Goal: Information Seeking & Learning: Learn about a topic

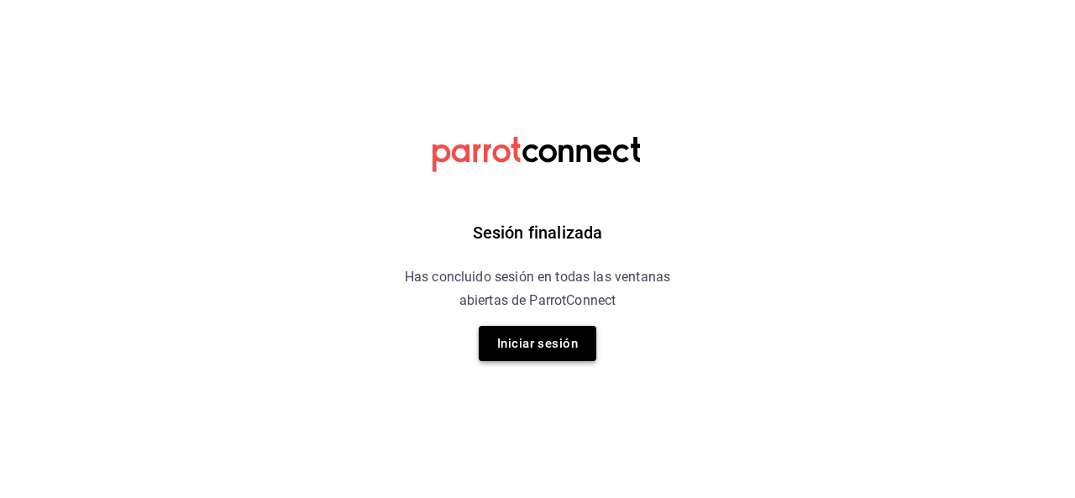
click at [502, 326] on button "Iniciar sesión" at bounding box center [538, 343] width 118 height 35
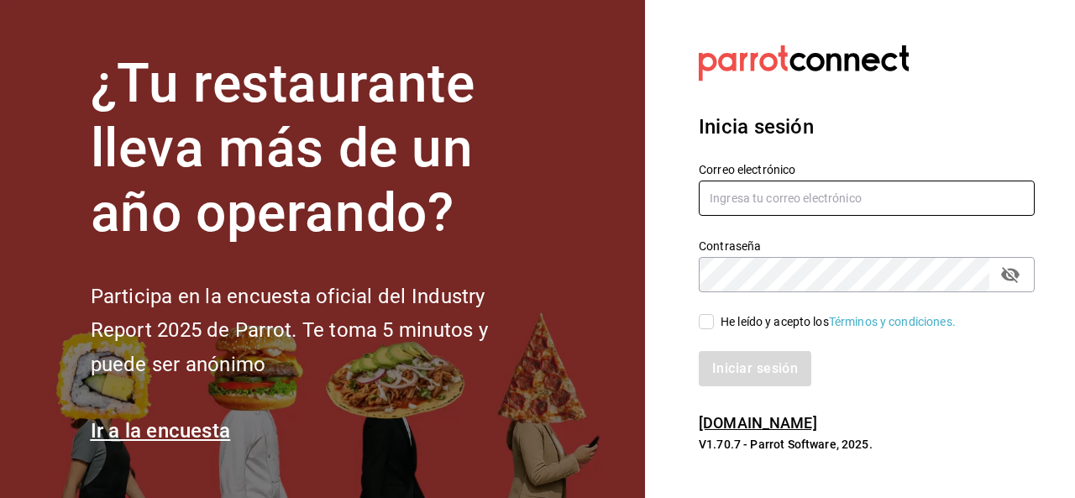
type input "[EMAIL_ADDRESS][DOMAIN_NAME]"
click at [703, 327] on input "He leído y acepto los Términos y condiciones." at bounding box center [706, 321] width 15 height 15
checkbox input "true"
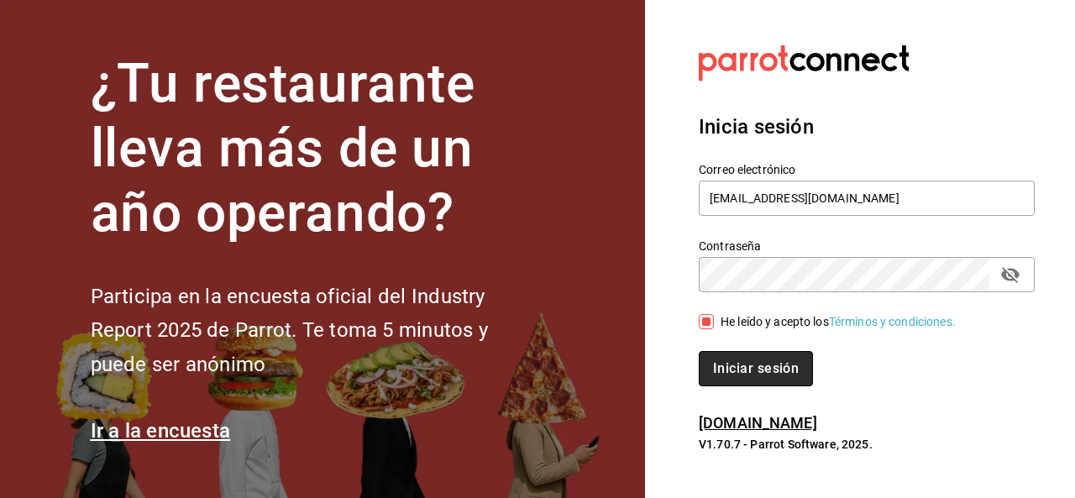
click at [751, 359] on button "Iniciar sesión" at bounding box center [756, 368] width 114 height 35
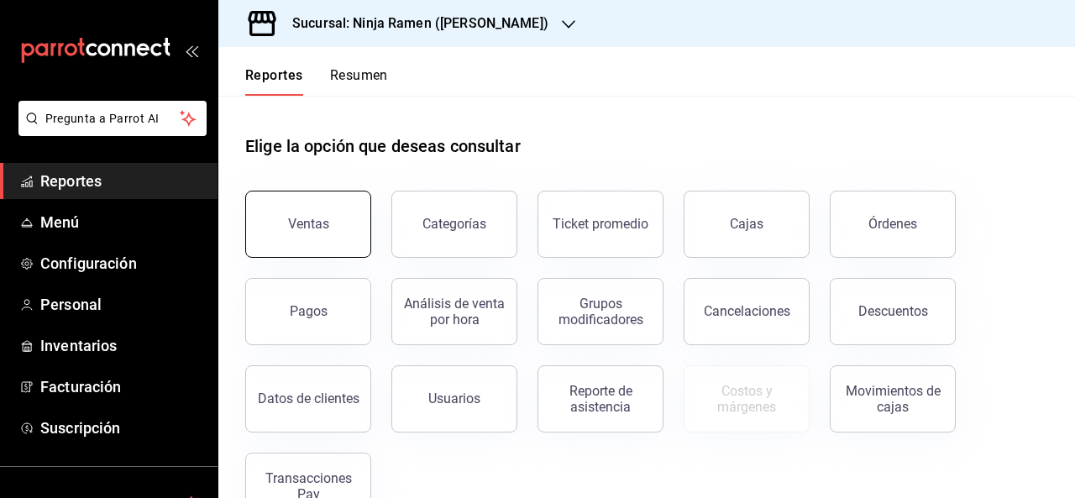
click at [282, 221] on button "Ventas" at bounding box center [308, 224] width 126 height 67
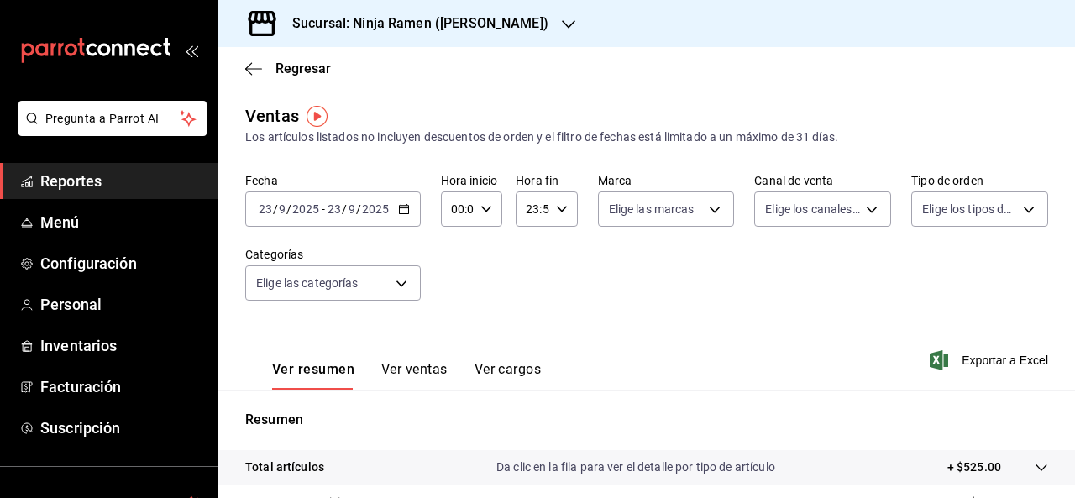
click at [392, 18] on h3 "Sucursal: Ninja Ramen ([PERSON_NAME])" at bounding box center [414, 23] width 270 height 20
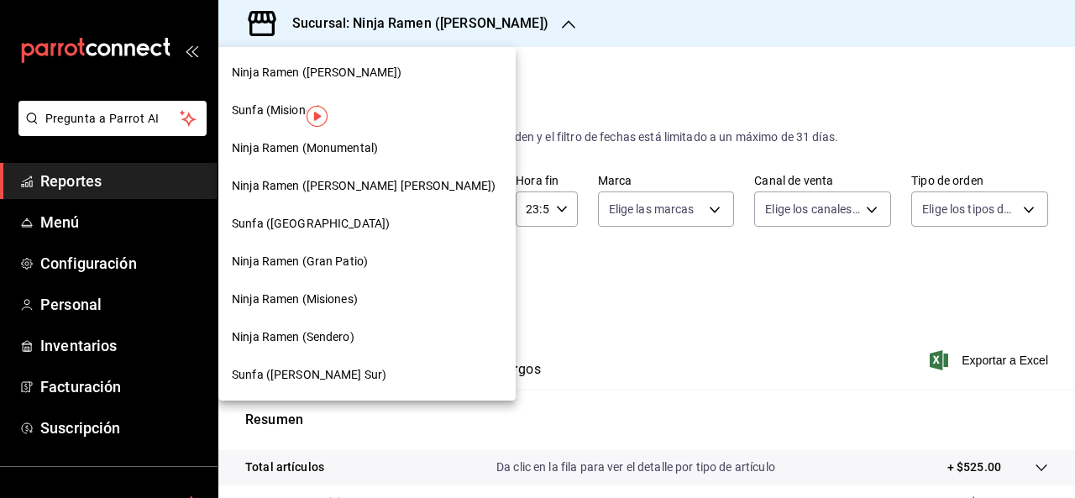
click at [332, 265] on span "Ninja Ramen (Gran Patio)" at bounding box center [300, 262] width 136 height 18
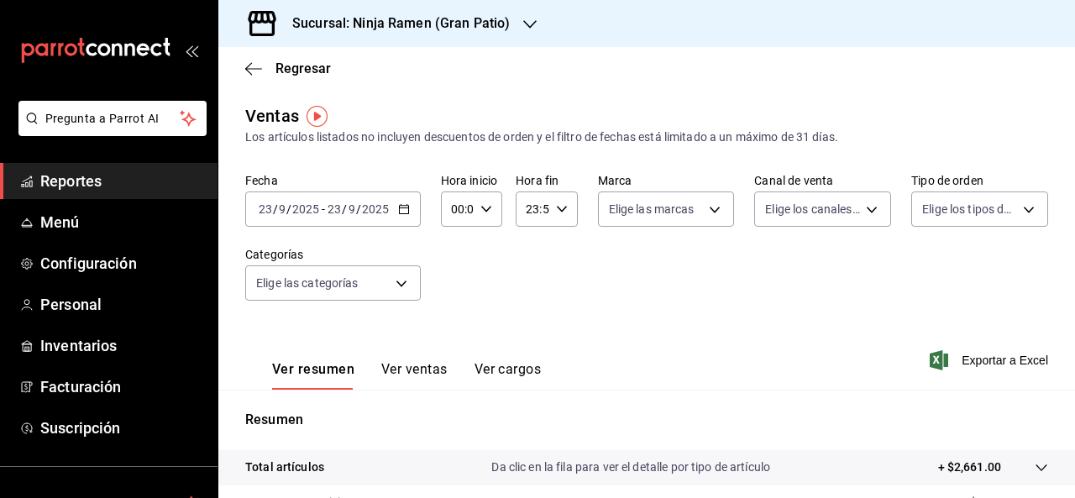
click at [401, 204] on icon "button" at bounding box center [404, 209] width 12 height 12
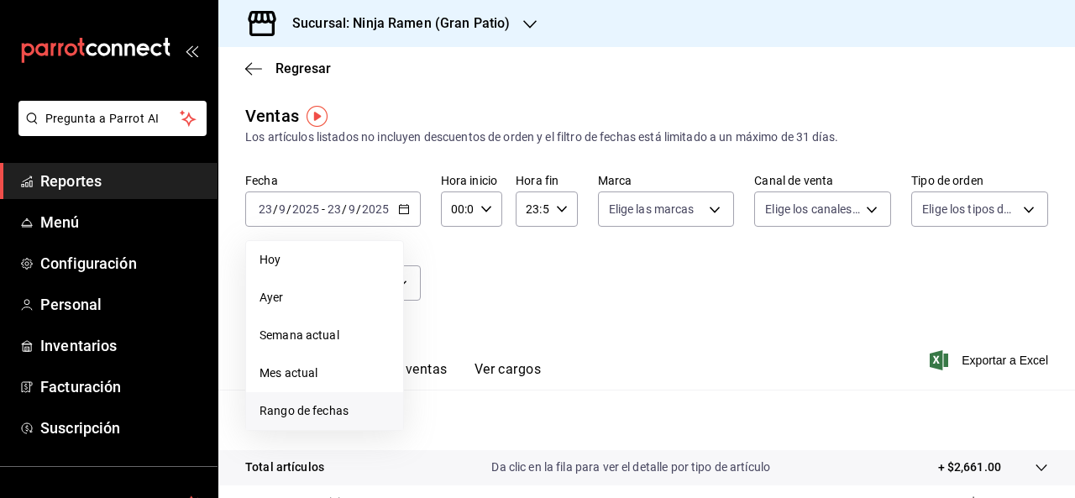
click at [324, 404] on span "Rango de fechas" at bounding box center [325, 411] width 130 height 18
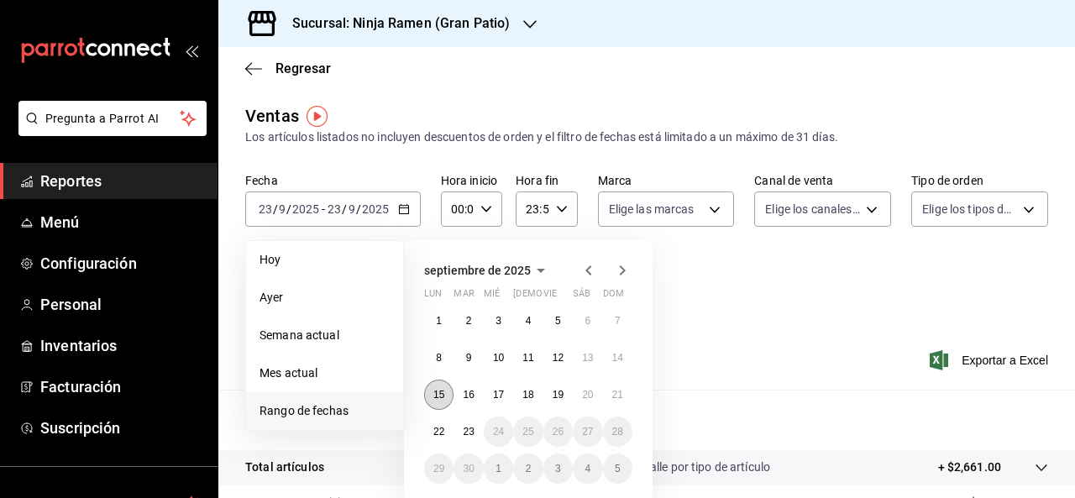
click at [445, 393] on button "15" at bounding box center [438, 395] width 29 height 30
click at [617, 385] on button "21" at bounding box center [617, 395] width 29 height 30
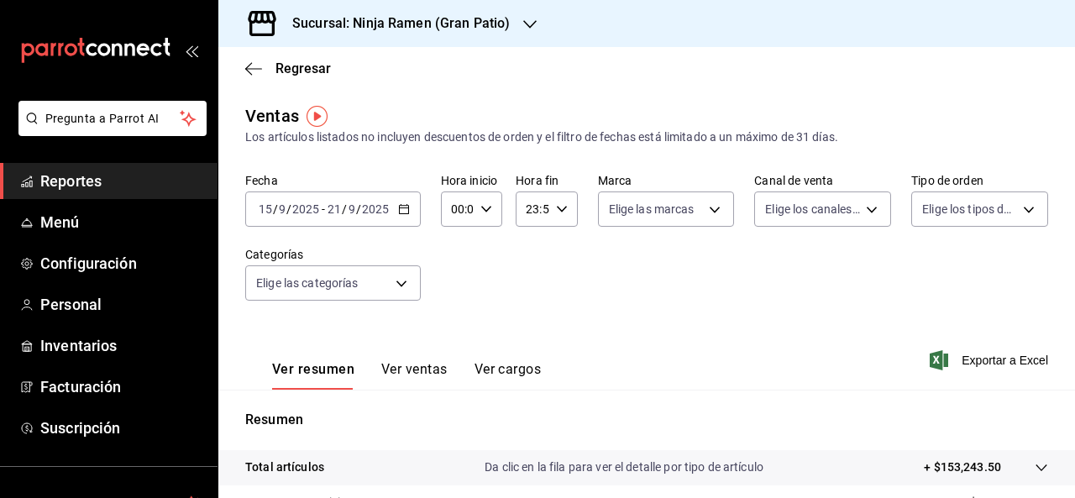
click at [984, 372] on div "Ver resumen Ver ventas Ver cargos Exportar a Excel" at bounding box center [646, 355] width 857 height 69
click at [963, 359] on span "Exportar a Excel" at bounding box center [990, 360] width 115 height 20
click at [438, 28] on h3 "Sucursal: Ninja Ramen (Gran Patio)" at bounding box center [394, 23] width 231 height 20
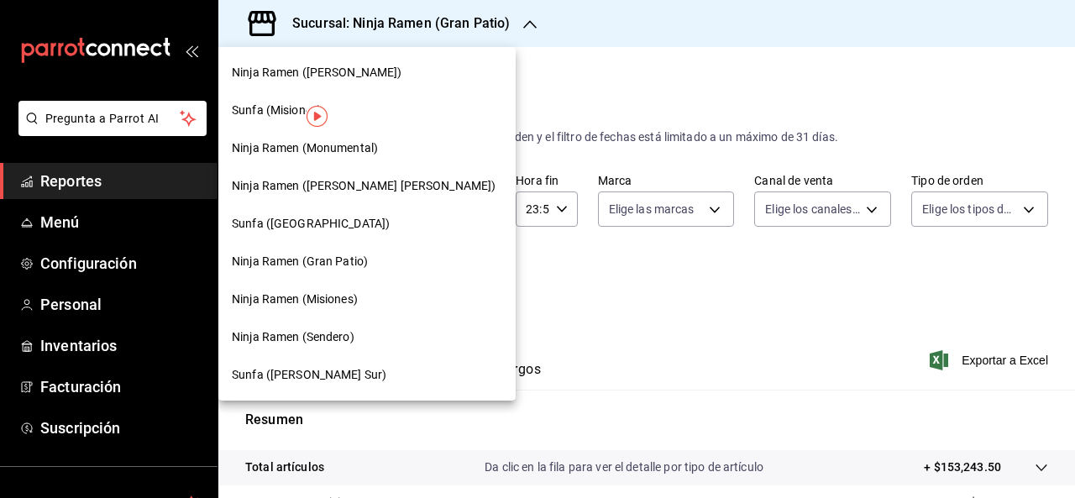
click at [596, 260] on div at bounding box center [537, 249] width 1075 height 498
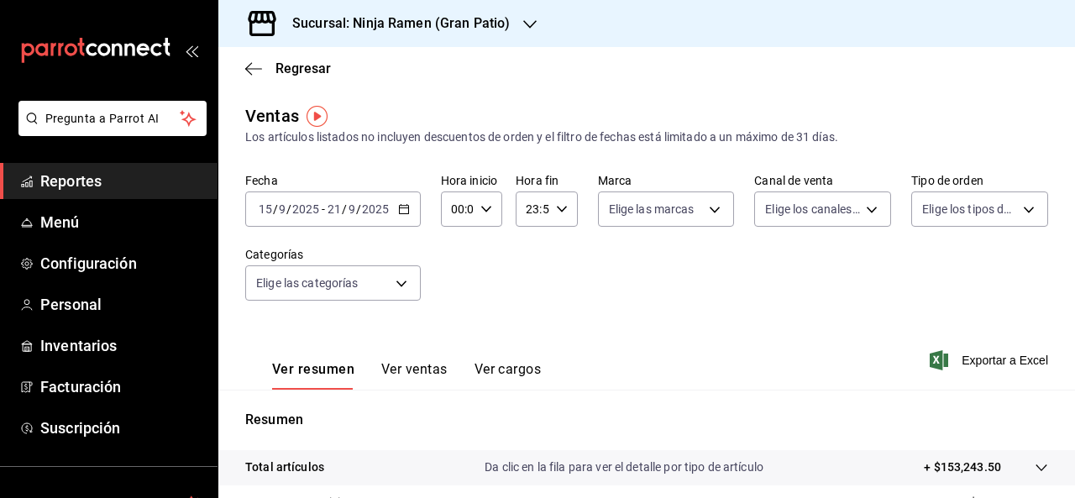
click at [87, 179] on span "Reportes" at bounding box center [122, 181] width 164 height 23
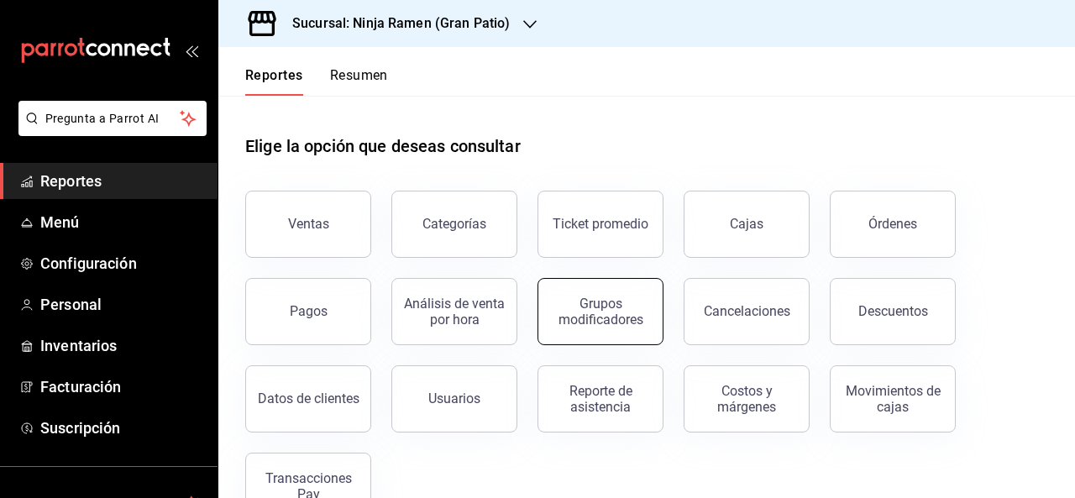
click at [600, 314] on div "Grupos modificadores" at bounding box center [600, 312] width 104 height 32
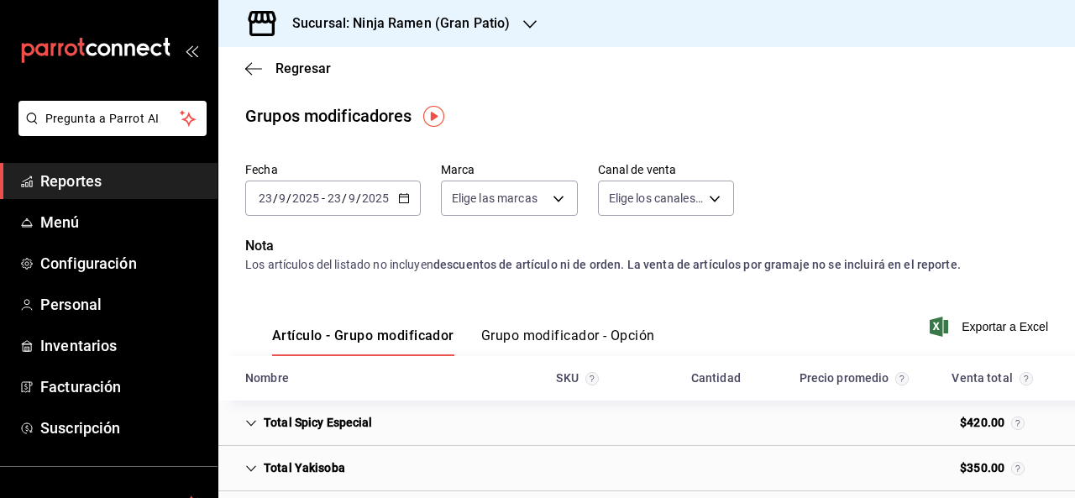
click at [571, 334] on button "Grupo modificador - Opción" at bounding box center [568, 342] width 174 height 29
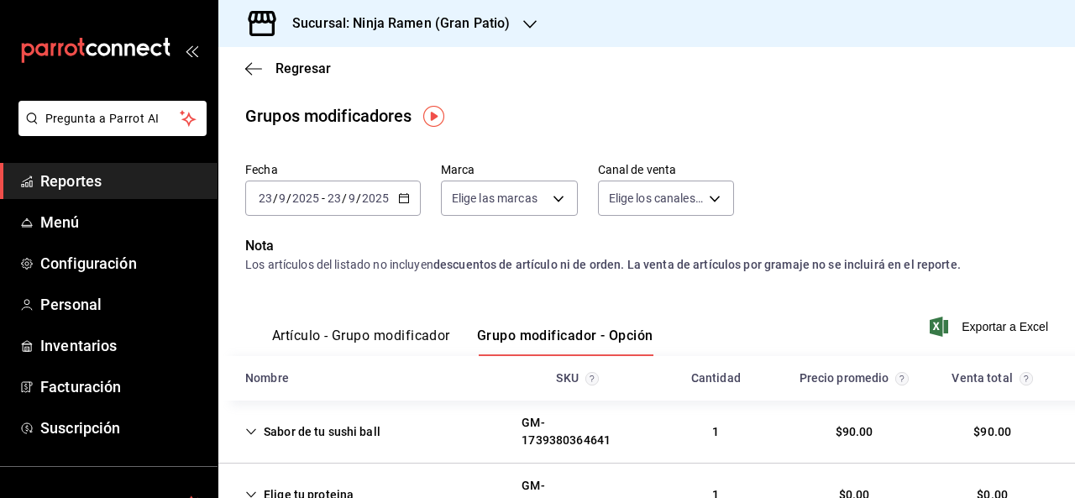
click at [401, 202] on icon "button" at bounding box center [404, 198] width 12 height 12
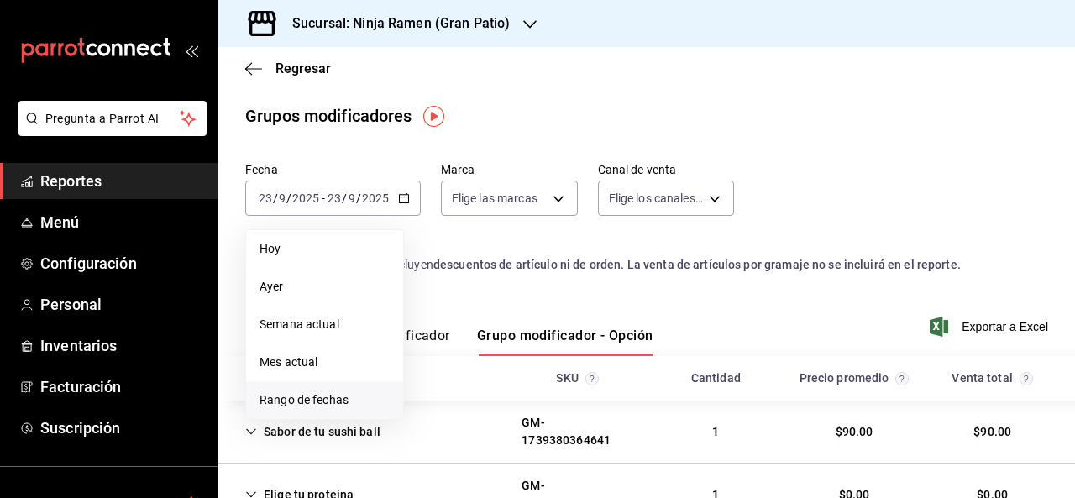
click at [313, 394] on span "Rango de fechas" at bounding box center [325, 400] width 130 height 18
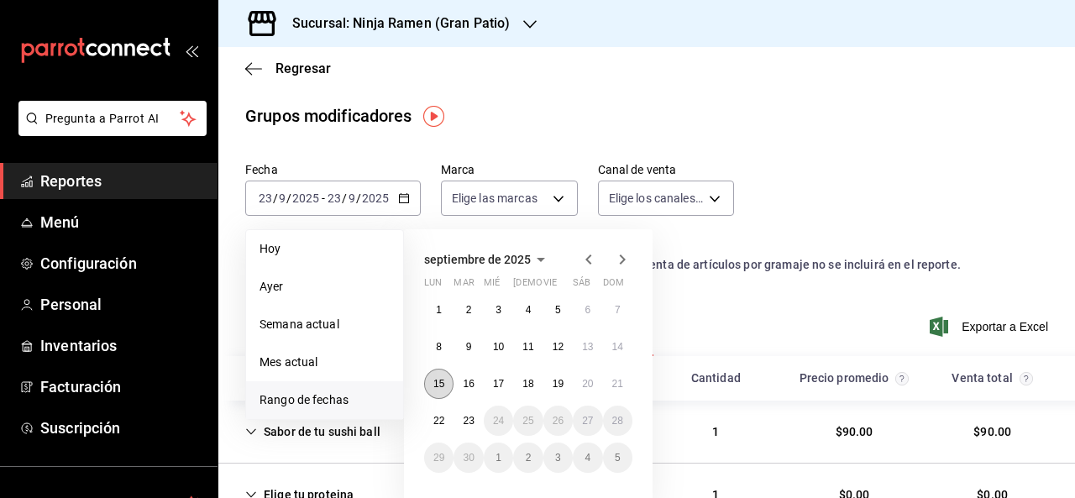
click at [435, 374] on button "15" at bounding box center [438, 384] width 29 height 30
click at [613, 377] on button "21" at bounding box center [617, 384] width 29 height 30
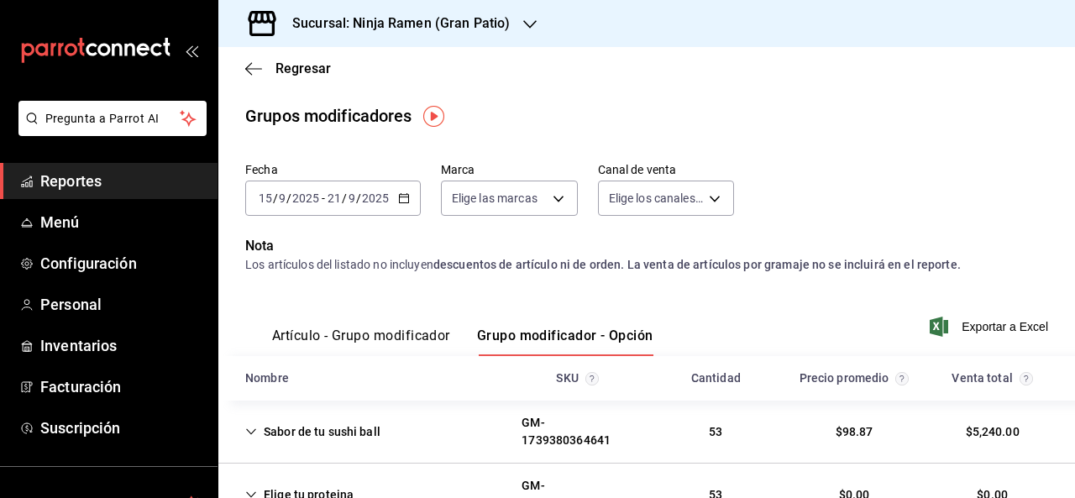
click at [806, 191] on div "Fecha 2025-09-15 15 / 9 / 2025 - 2025-09-21 21 / 9 / 2025 Marca Elige las marca…" at bounding box center [646, 195] width 803 height 81
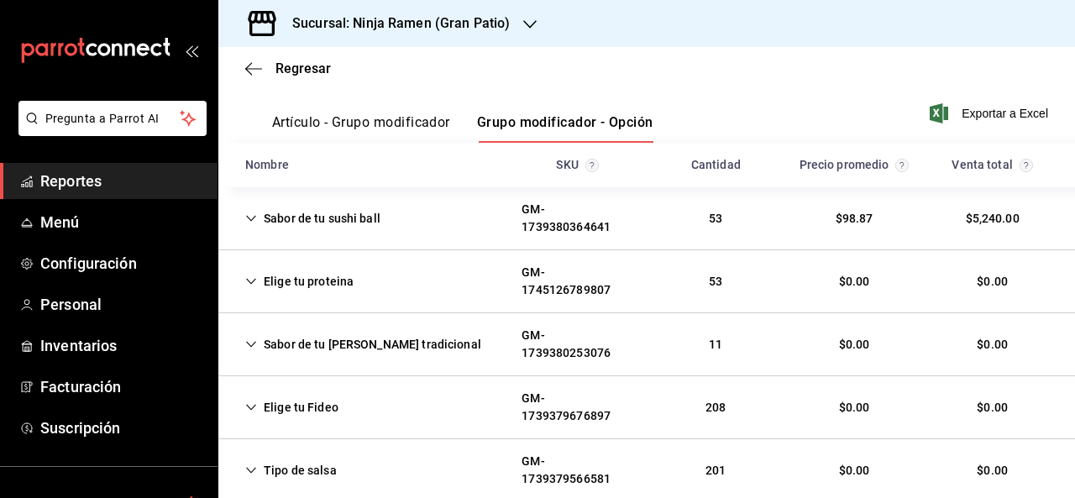
scroll to position [235, 0]
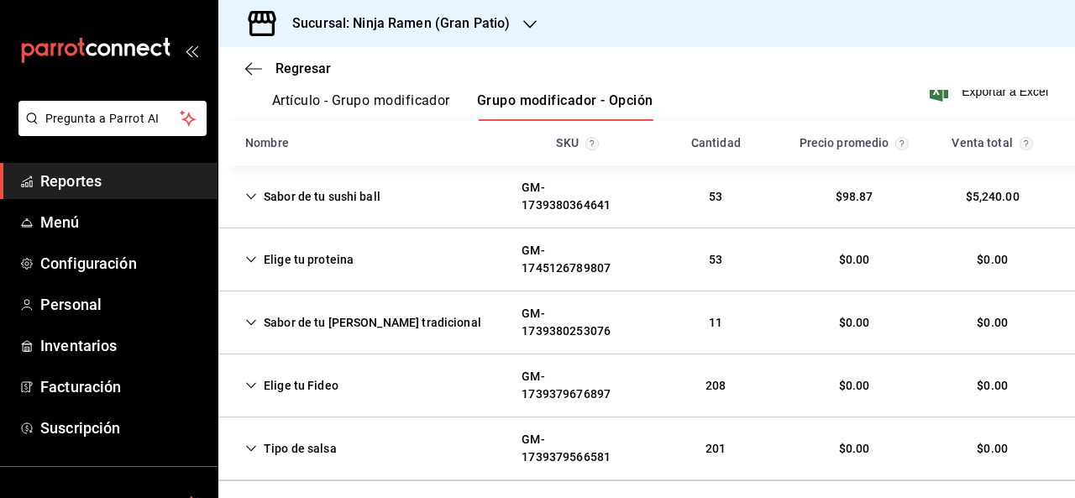
click at [284, 201] on div "Sabor de tu sushi ball" at bounding box center [313, 196] width 162 height 31
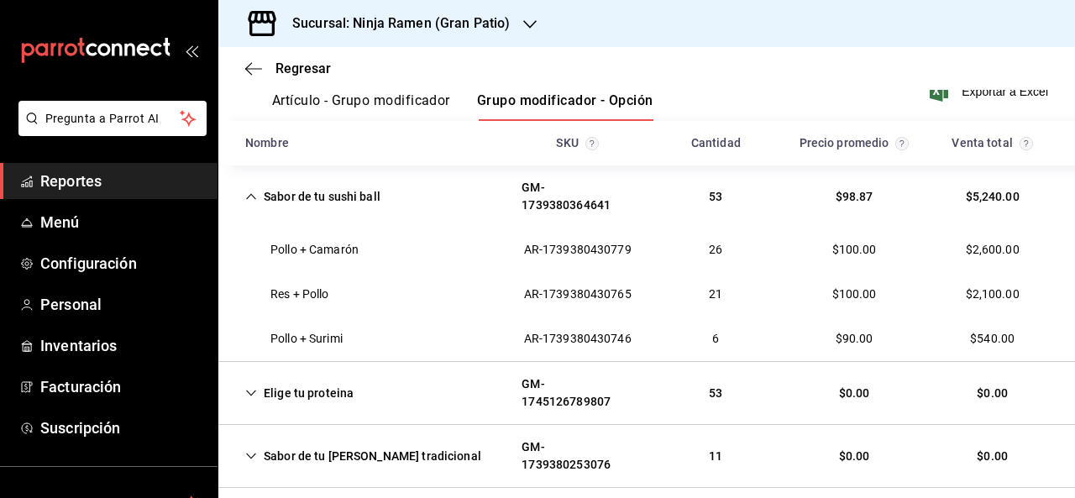
click at [307, 405] on div "Elige tu proteina" at bounding box center [299, 393] width 135 height 31
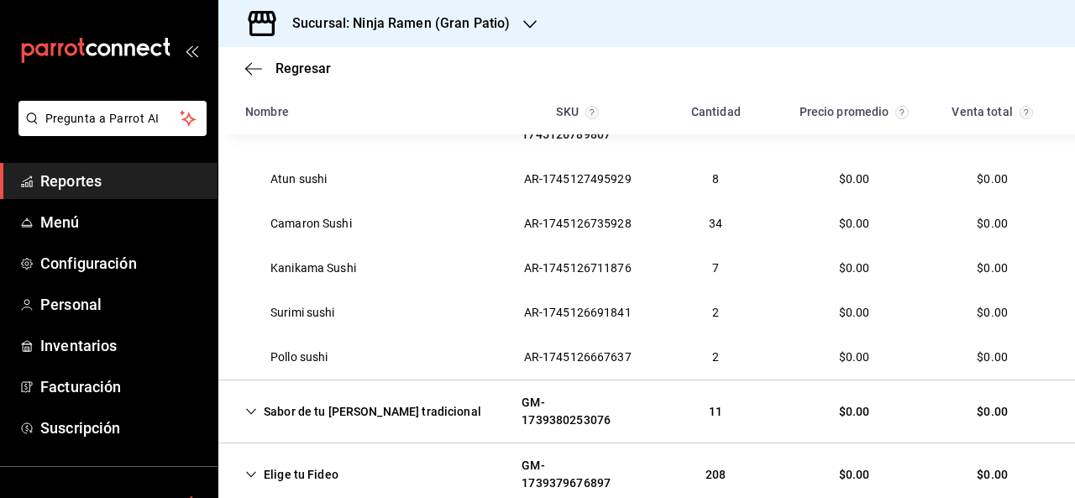
scroll to position [653, 0]
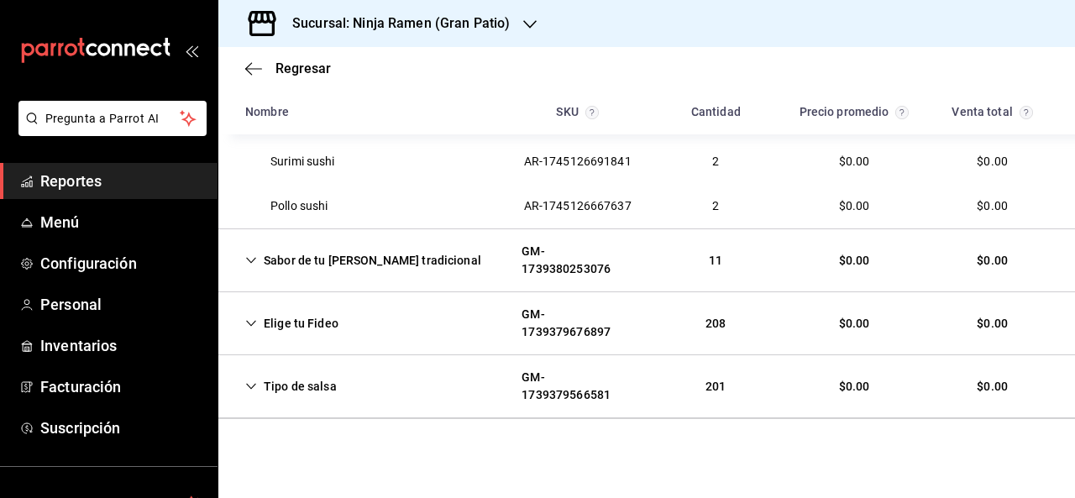
click at [349, 265] on div "Sabor de tu maki tradicional" at bounding box center [363, 260] width 263 height 31
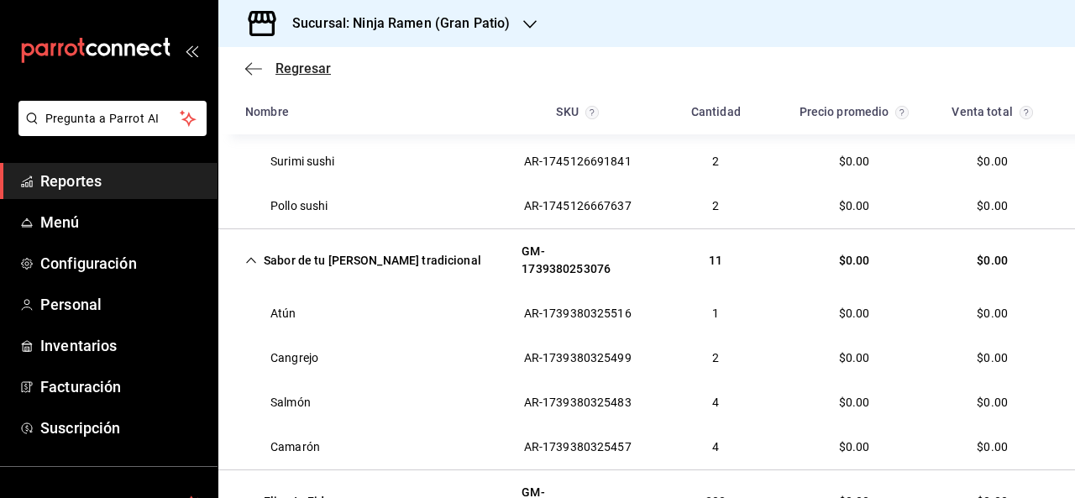
click at [278, 71] on span "Regresar" at bounding box center [302, 68] width 55 height 16
